Goal: Navigation & Orientation: Find specific page/section

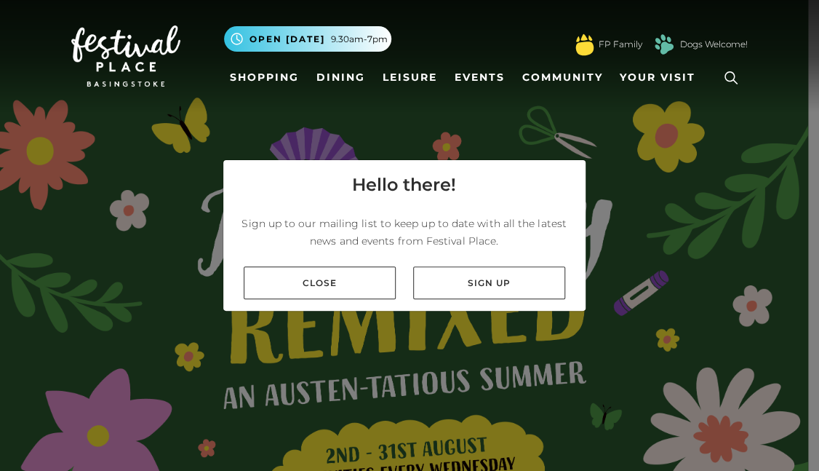
click at [322, 276] on link "Close" at bounding box center [320, 282] width 152 height 33
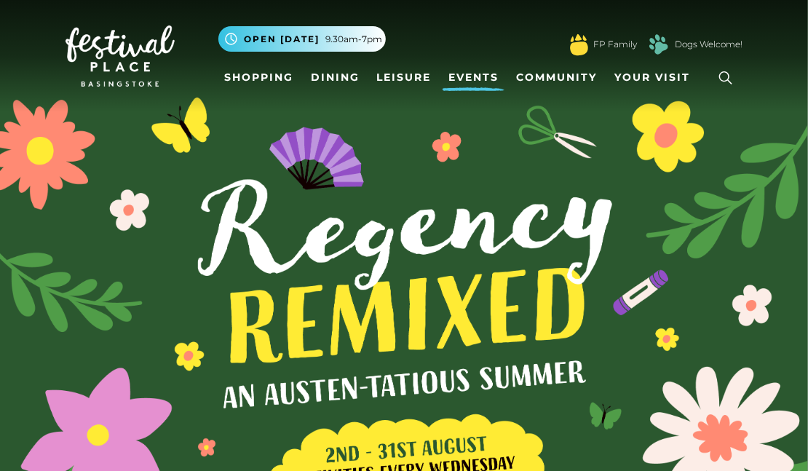
click at [487, 83] on link "Events" at bounding box center [473, 77] width 62 height 27
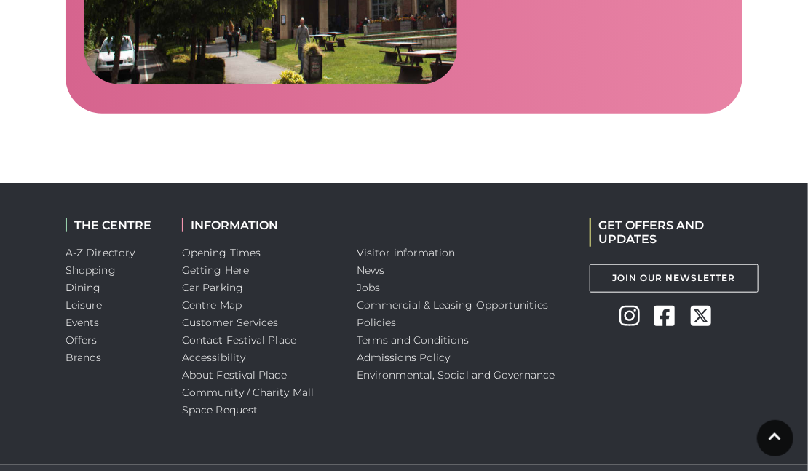
scroll to position [2376, 0]
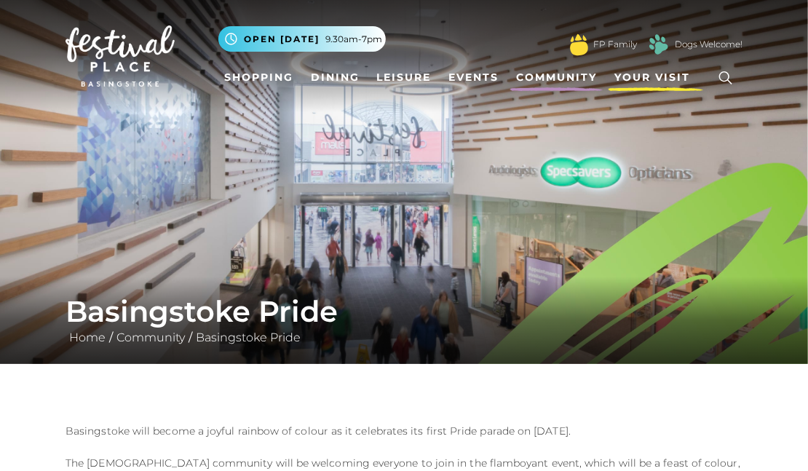
click at [656, 84] on span "Your Visit" at bounding box center [652, 77] width 76 height 15
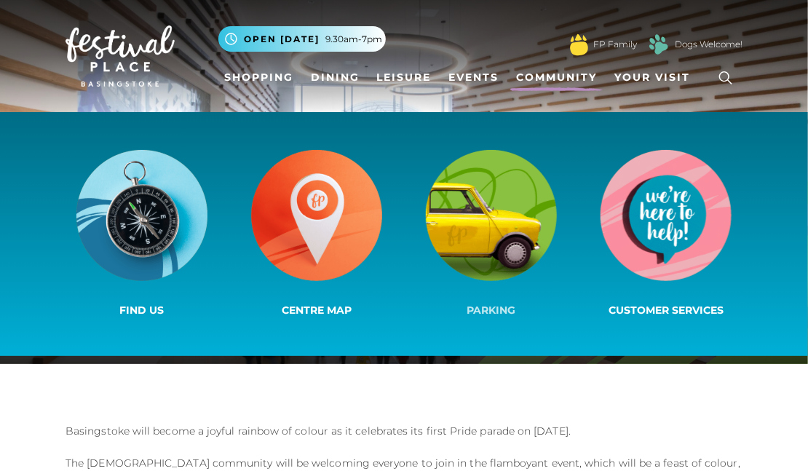
click at [545, 224] on img at bounding box center [491, 215] width 131 height 131
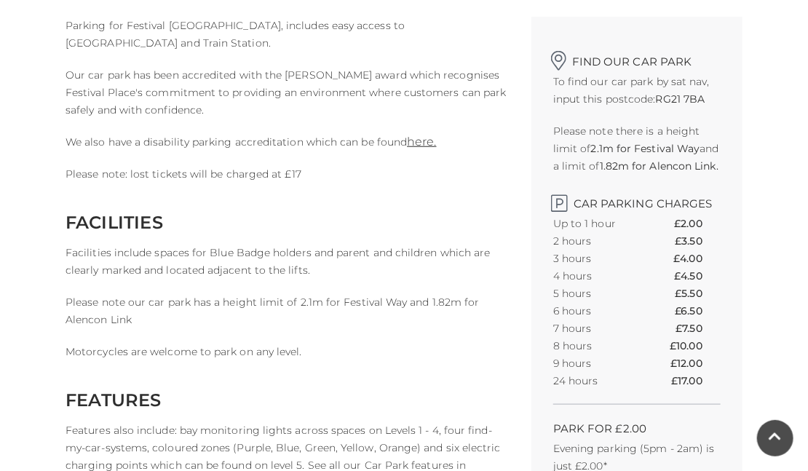
scroll to position [419, 0]
